Goal: Task Accomplishment & Management: Use online tool/utility

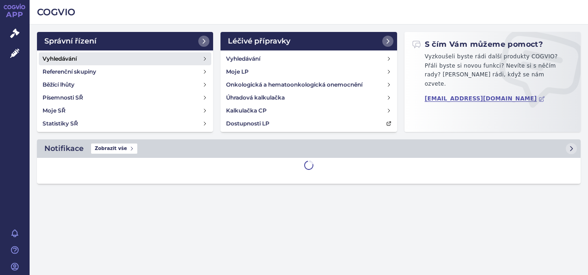
click at [91, 57] on link "Vyhledávání" at bounding box center [125, 58] width 172 height 13
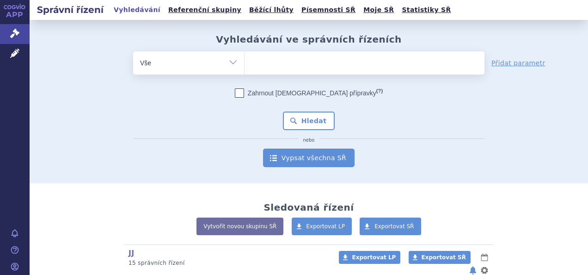
click at [315, 163] on link "Vypsat všechna SŘ" at bounding box center [309, 157] width 92 height 18
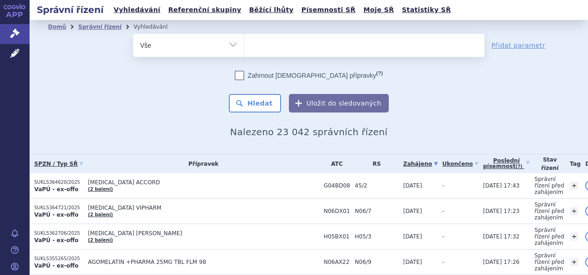
click at [487, 159] on link "Poslední písemnost (?)" at bounding box center [506, 163] width 47 height 19
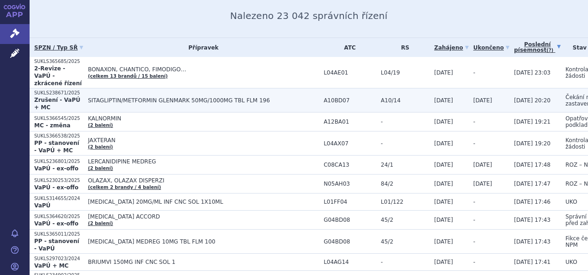
scroll to position [116, 75]
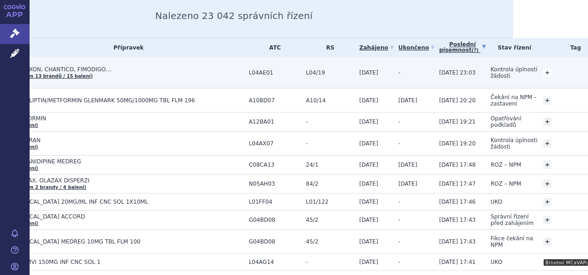
click at [543, 68] on link "+" at bounding box center [547, 72] width 8 height 8
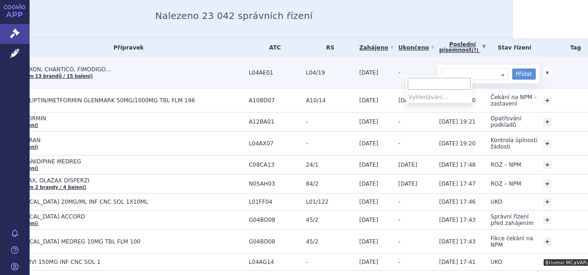
click at [451, 69] on span at bounding box center [475, 74] width 67 height 12
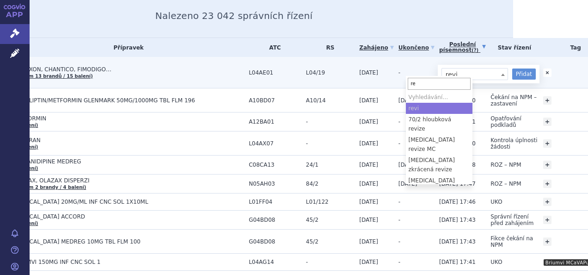
type input "r"
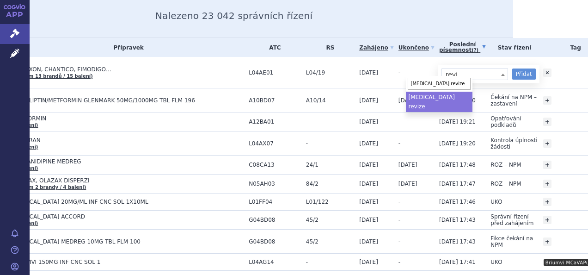
type input "fingolimod revize"
select select "fingolimod revize"
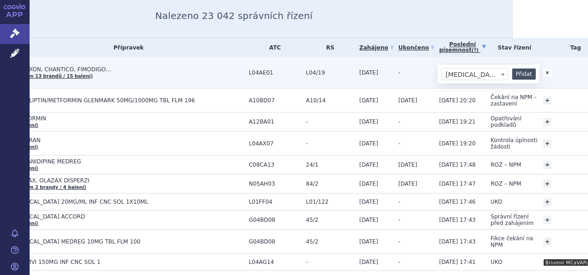
click at [512, 73] on button "Přidat" at bounding box center [524, 73] width 24 height 11
select select
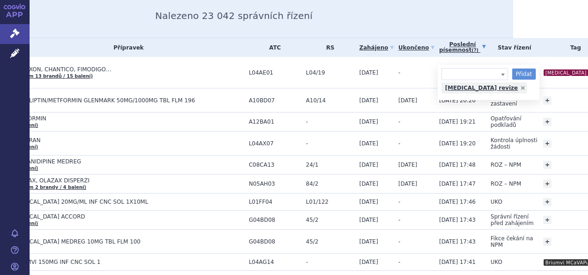
click at [435, 13] on h2 "Nalezeno 23 042 správních řízení" at bounding box center [234, 15] width 522 height 11
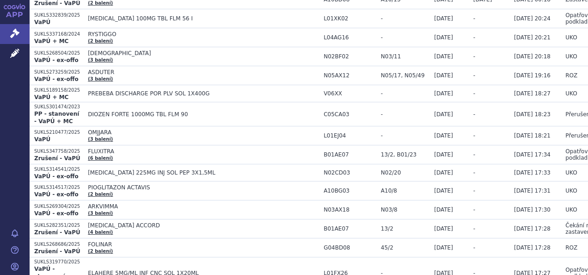
scroll to position [1200, 0]
